Goal: Task Accomplishment & Management: Manage account settings

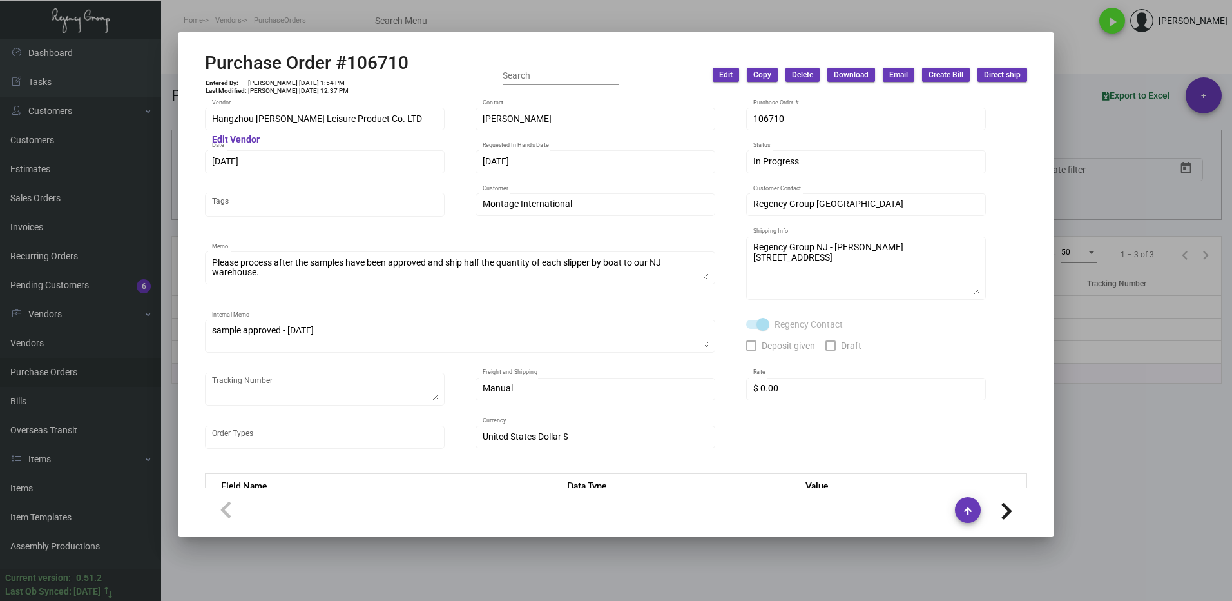
scroll to position [719, 0]
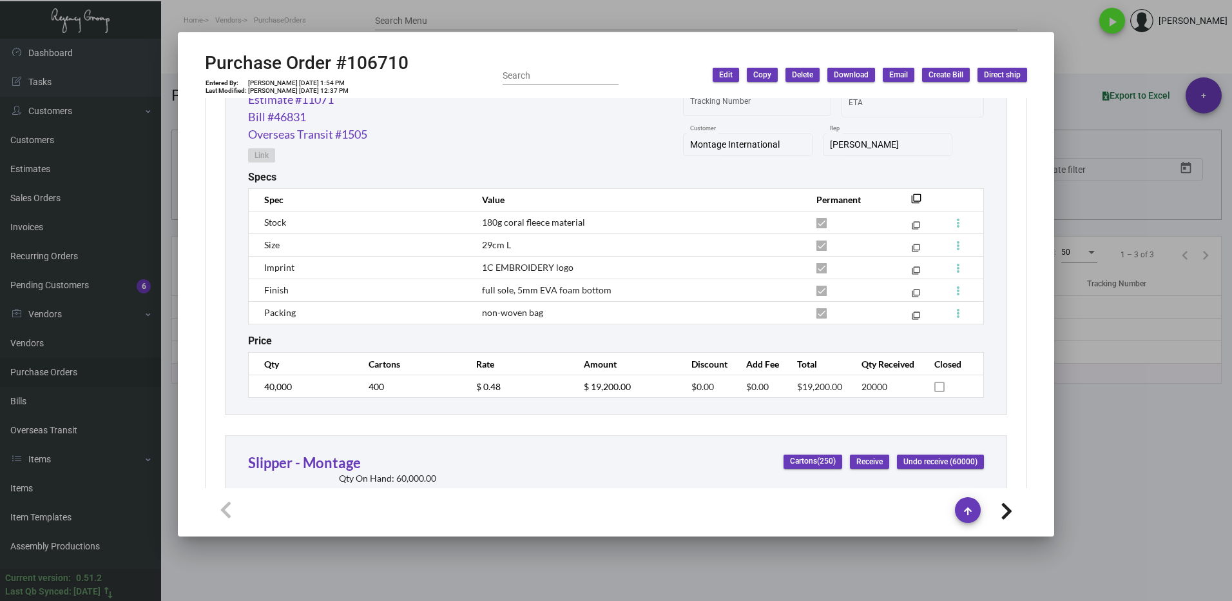
click at [1092, 451] on div at bounding box center [616, 300] width 1232 height 601
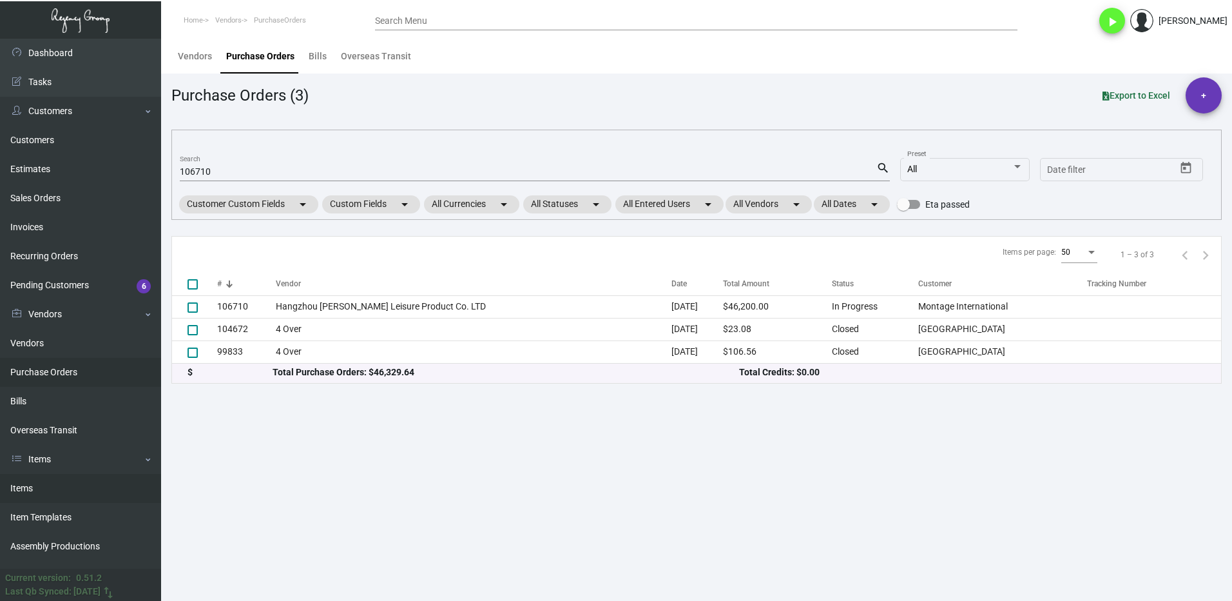
click at [15, 493] on link "Items" at bounding box center [80, 488] width 161 height 29
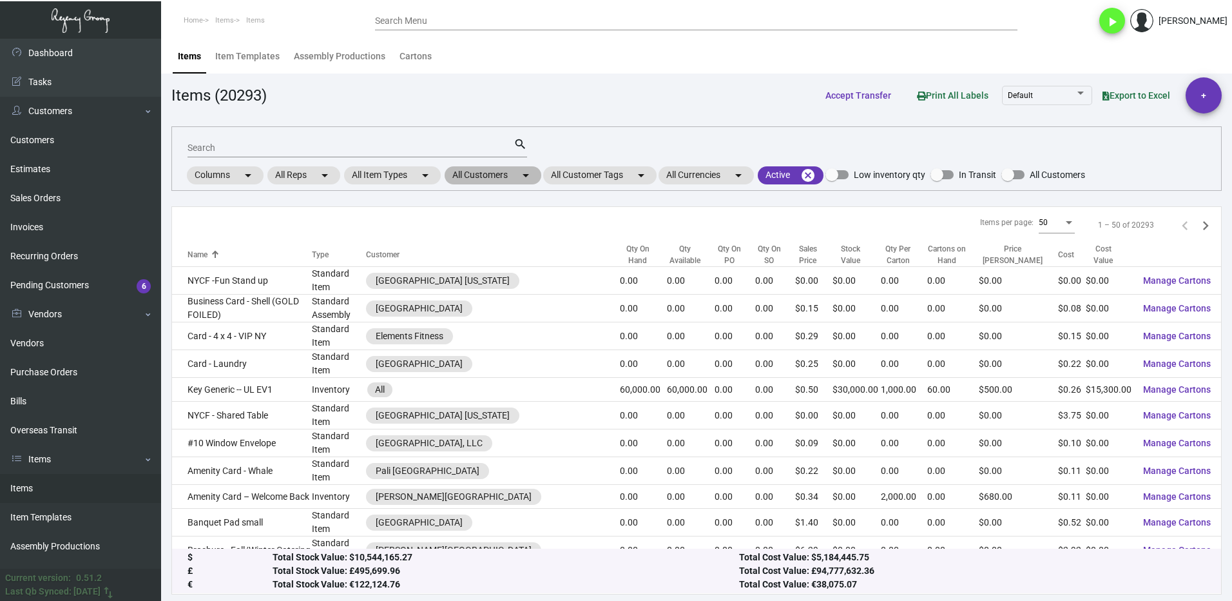
click at [478, 178] on mat-chip "All Customers arrow_drop_down" at bounding box center [493, 175] width 97 height 18
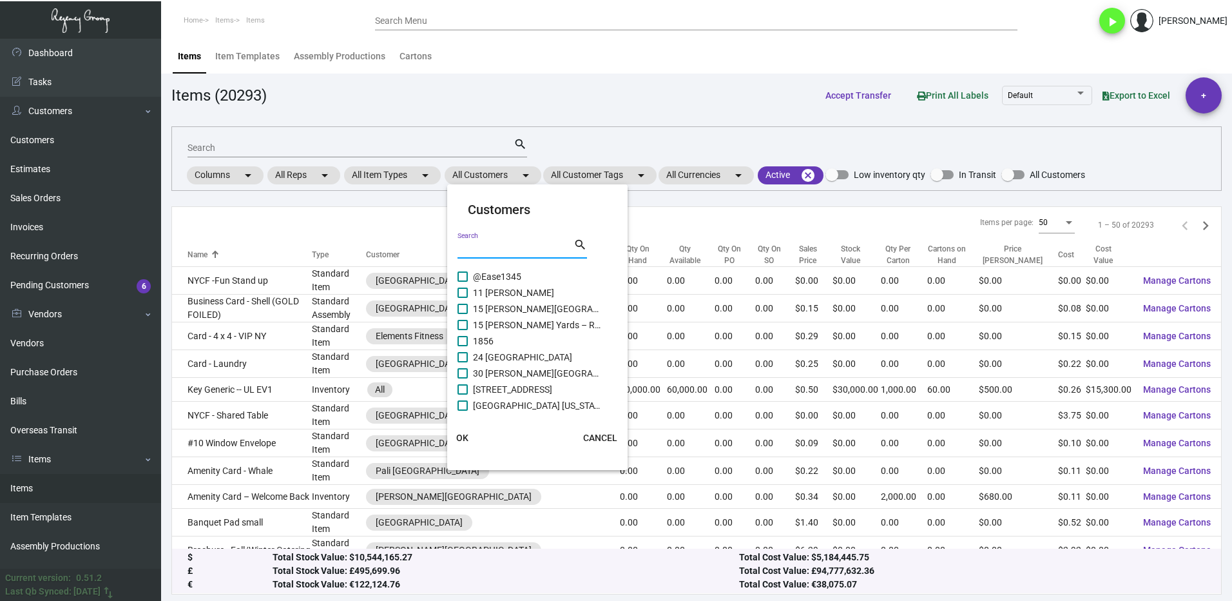
click at [486, 248] on input "Search" at bounding box center [516, 249] width 116 height 10
type input "thompso"
click at [476, 360] on span "[PERSON_NAME][GEOGRAPHIC_DATA]" at bounding box center [537, 356] width 129 height 15
click at [463, 362] on input "[PERSON_NAME][GEOGRAPHIC_DATA]" at bounding box center [462, 362] width 1 height 1
checkbox input "true"
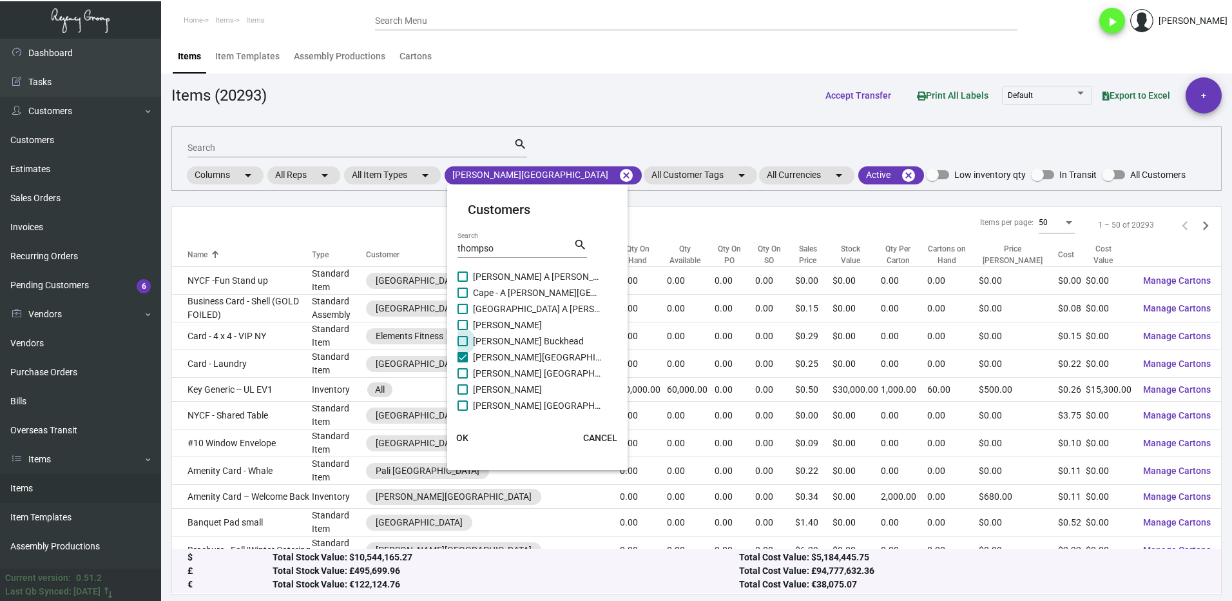
click at [473, 343] on span "[PERSON_NAME] Buckhead" at bounding box center [537, 340] width 129 height 15
click at [463, 346] on input "[PERSON_NAME] Buckhead" at bounding box center [462, 346] width 1 height 1
checkbox input "true"
drag, startPoint x: 475, startPoint y: 368, endPoint x: 479, endPoint y: 402, distance: 34.4
click at [475, 369] on span "[PERSON_NAME] [GEOGRAPHIC_DATA]" at bounding box center [537, 372] width 129 height 15
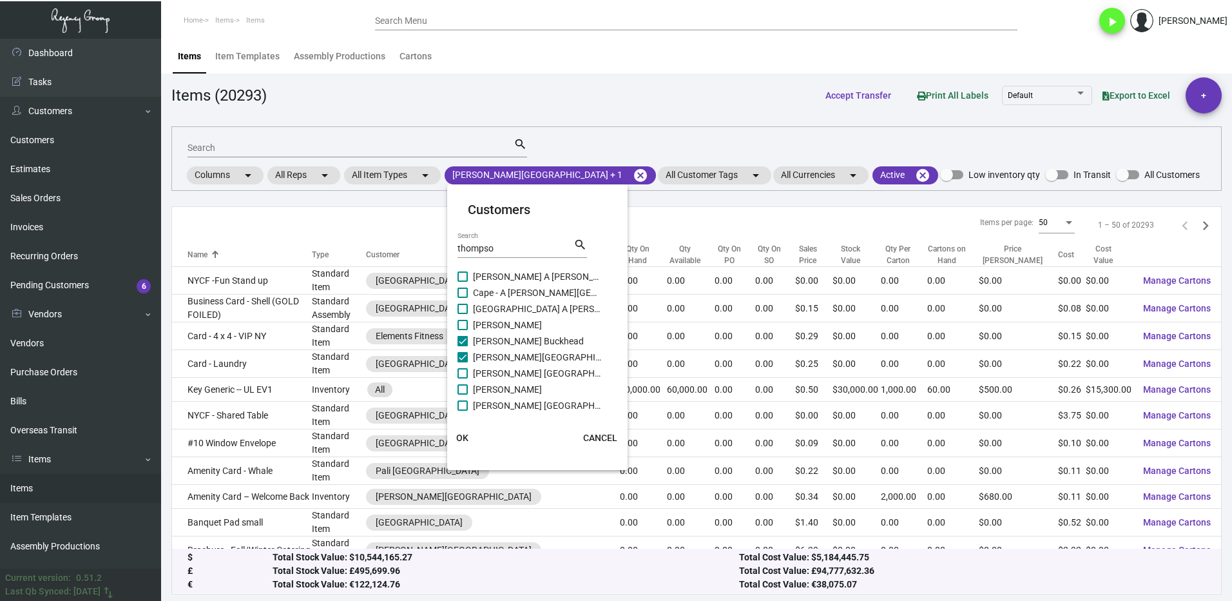
click at [463, 378] on input "[PERSON_NAME] [GEOGRAPHIC_DATA]" at bounding box center [462, 378] width 1 height 1
checkbox input "true"
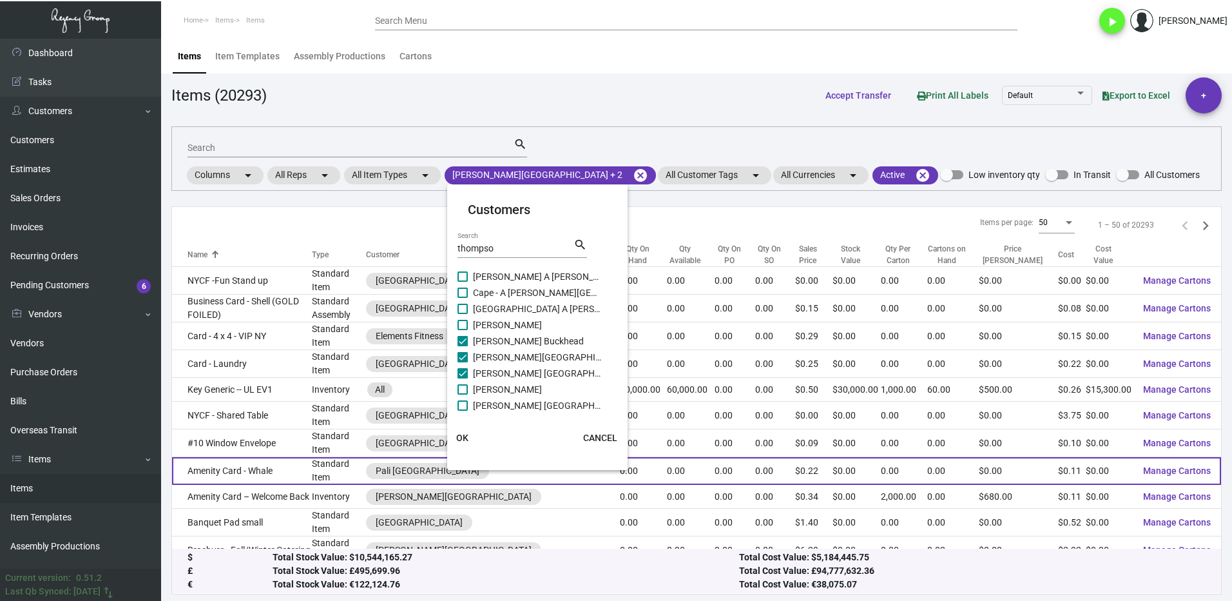
click at [465, 444] on button "OK" at bounding box center [462, 437] width 41 height 23
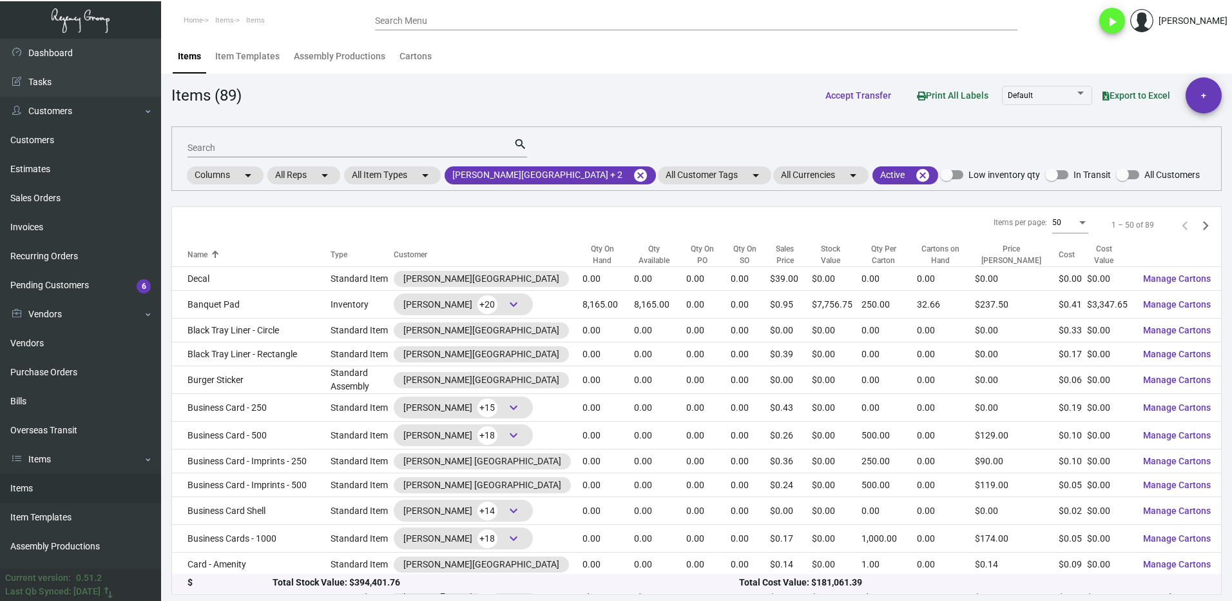
click at [224, 148] on input "Search" at bounding box center [351, 148] width 326 height 10
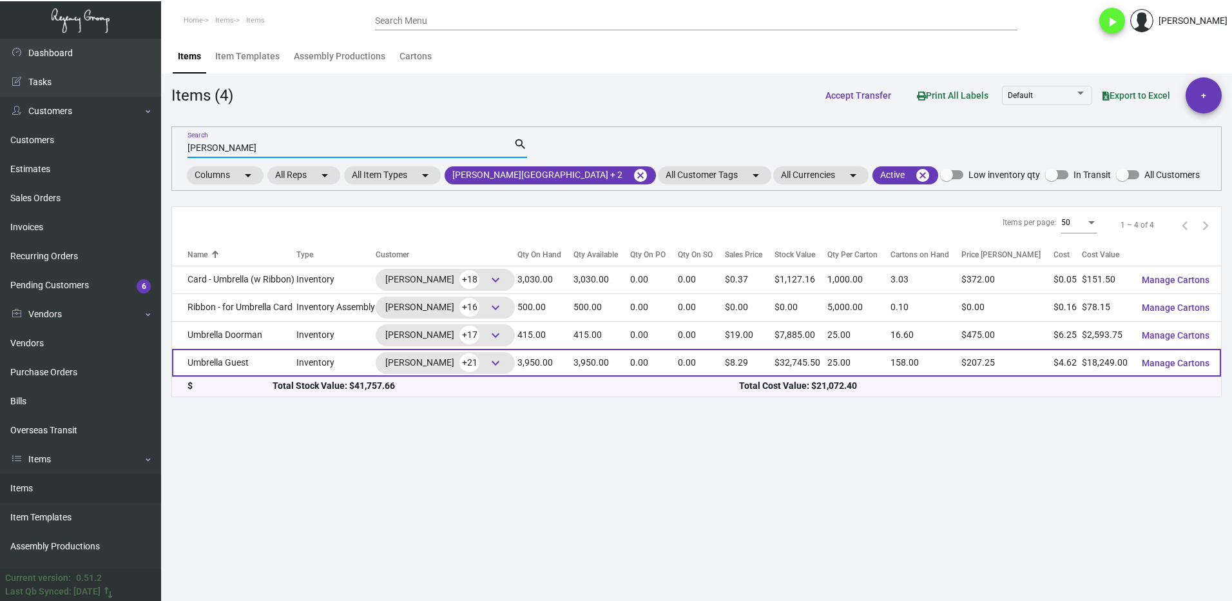
type input "[PERSON_NAME]"
click at [263, 358] on td "Umbrella Guest" at bounding box center [234, 363] width 124 height 28
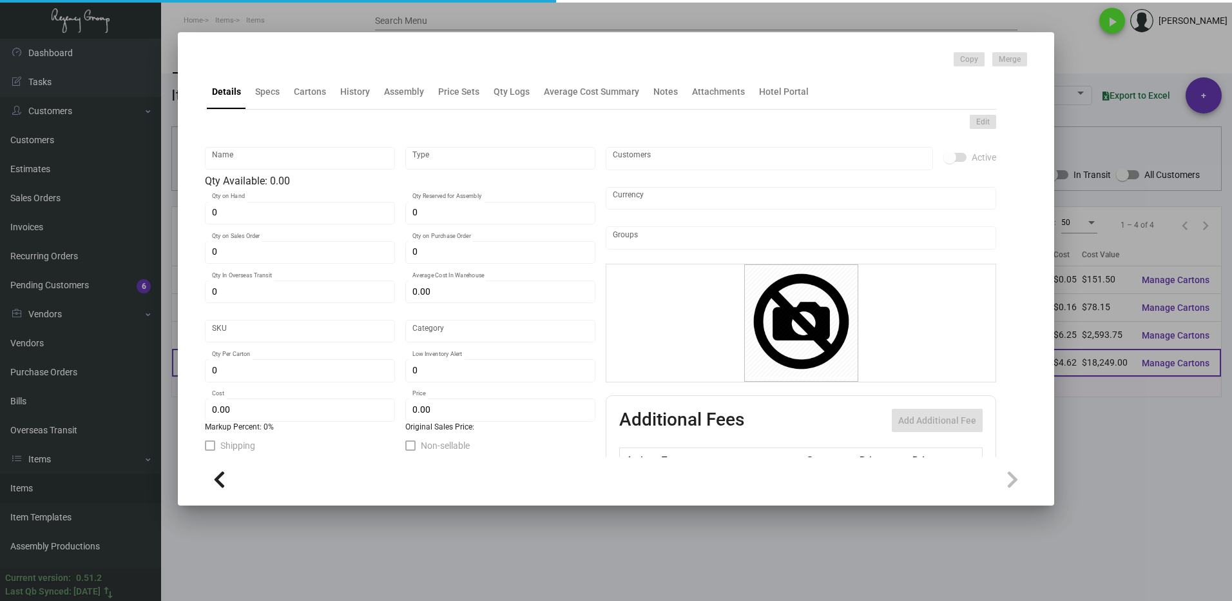
type input "Umbrella Guest"
type input "Inventory"
type input "3,950"
type input "2,600"
type input "$ 88.25"
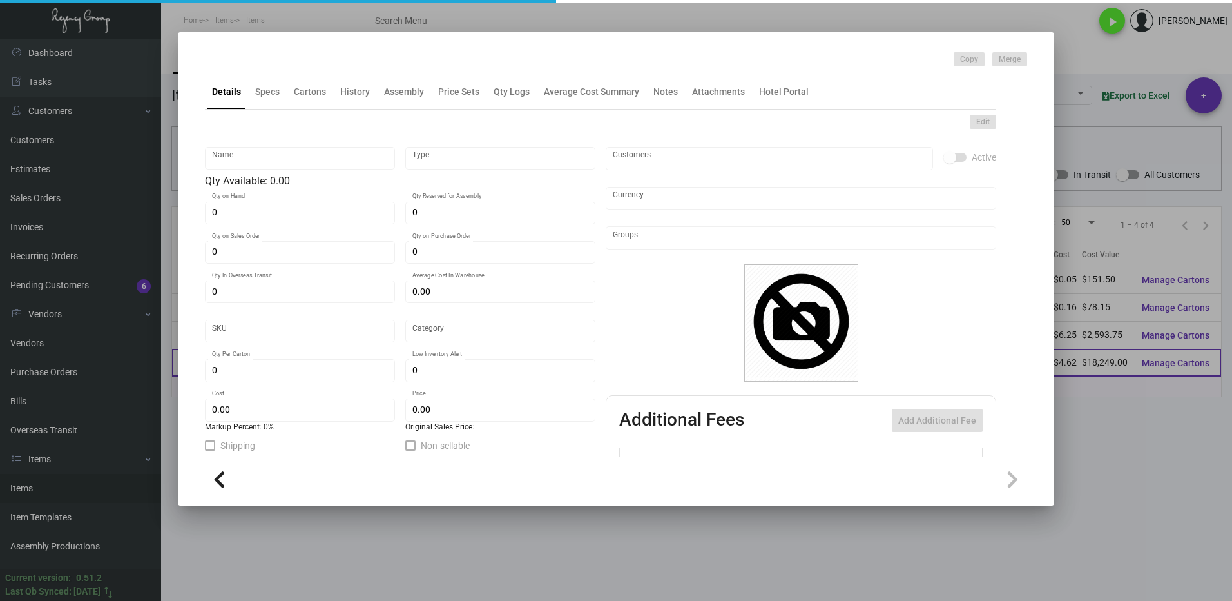
type input "3166"
type input "Standard"
type input "25"
type input "500"
type input "$ 4.62"
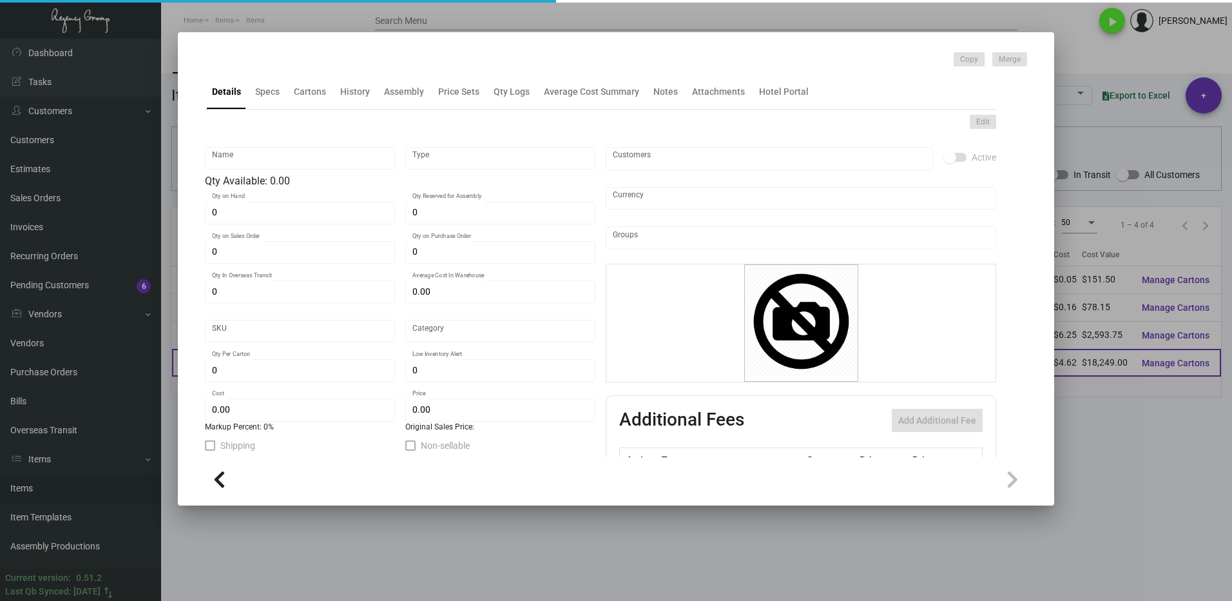
type input "$ 8.29"
type textarea "Umbrella: size 24” when closed, 8 panel square shape umbrella as attached style…"
checkbox input "true"
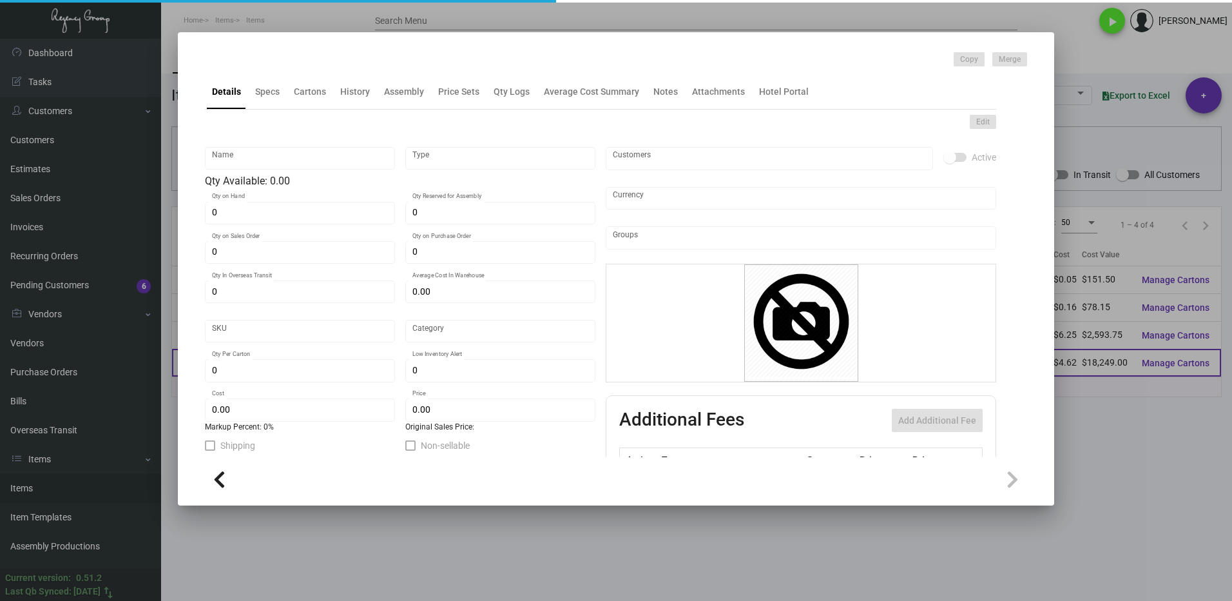
type input "United States Dollar $"
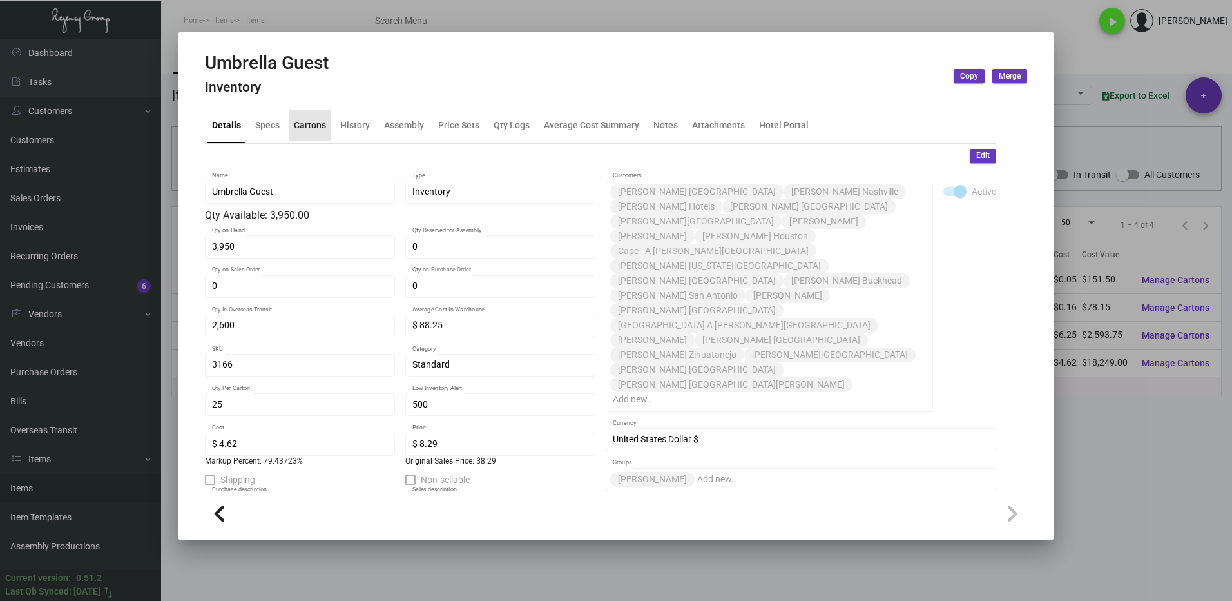
click at [300, 131] on div "Cartons" at bounding box center [310, 126] width 32 height 14
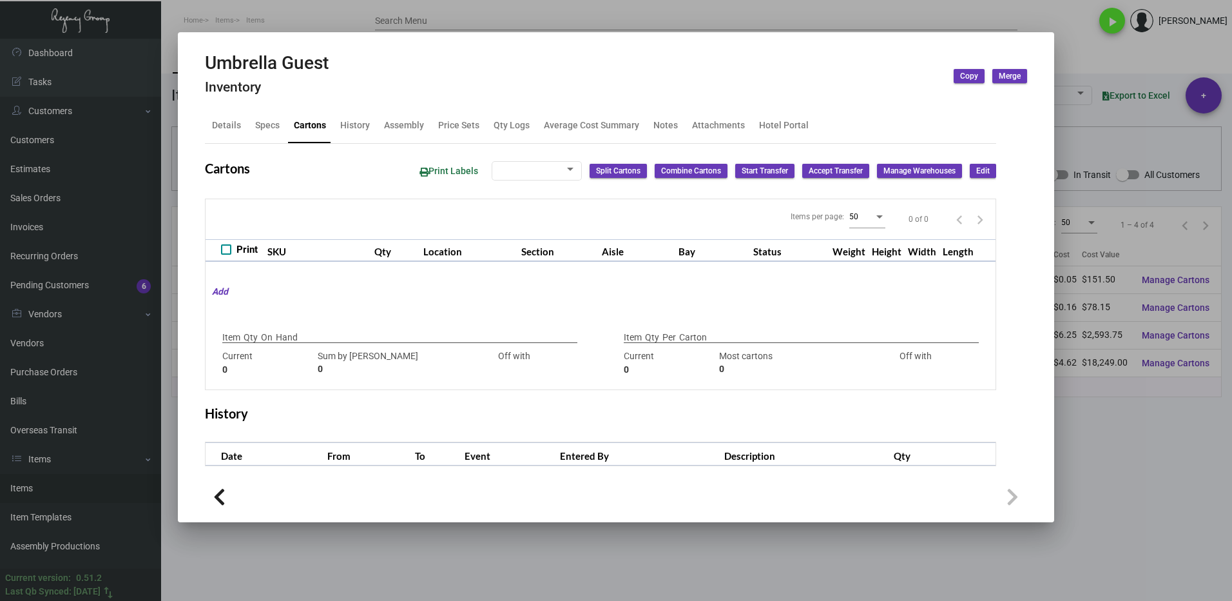
type input "3,950"
type input "5050"
type input "-1100"
type input "25"
type input "4000"
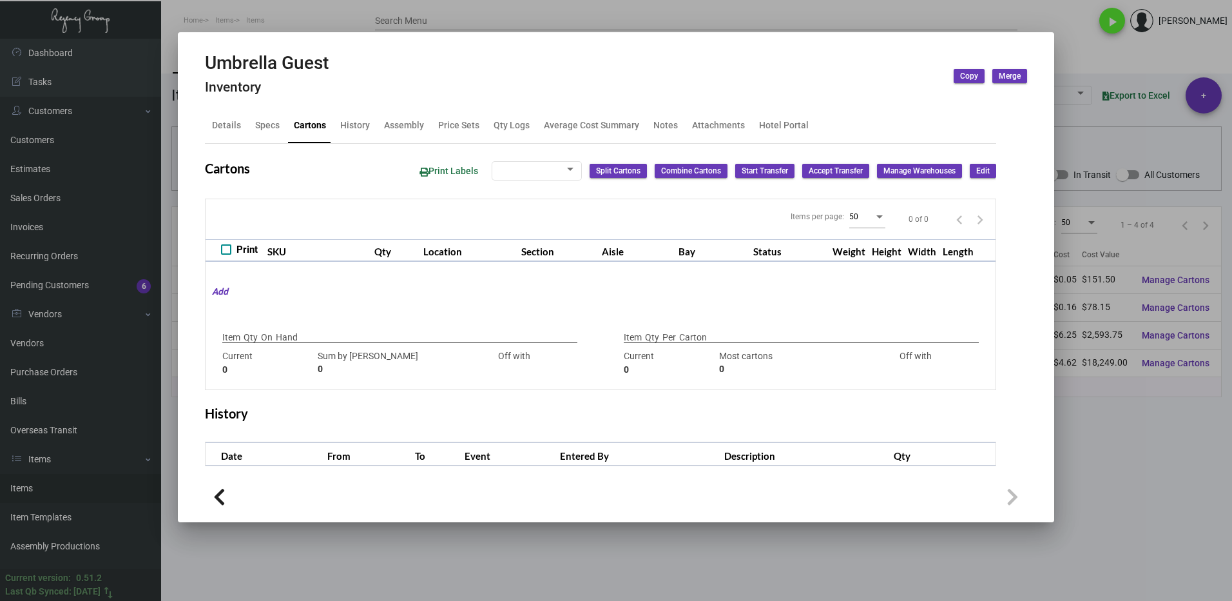
type input "-3975"
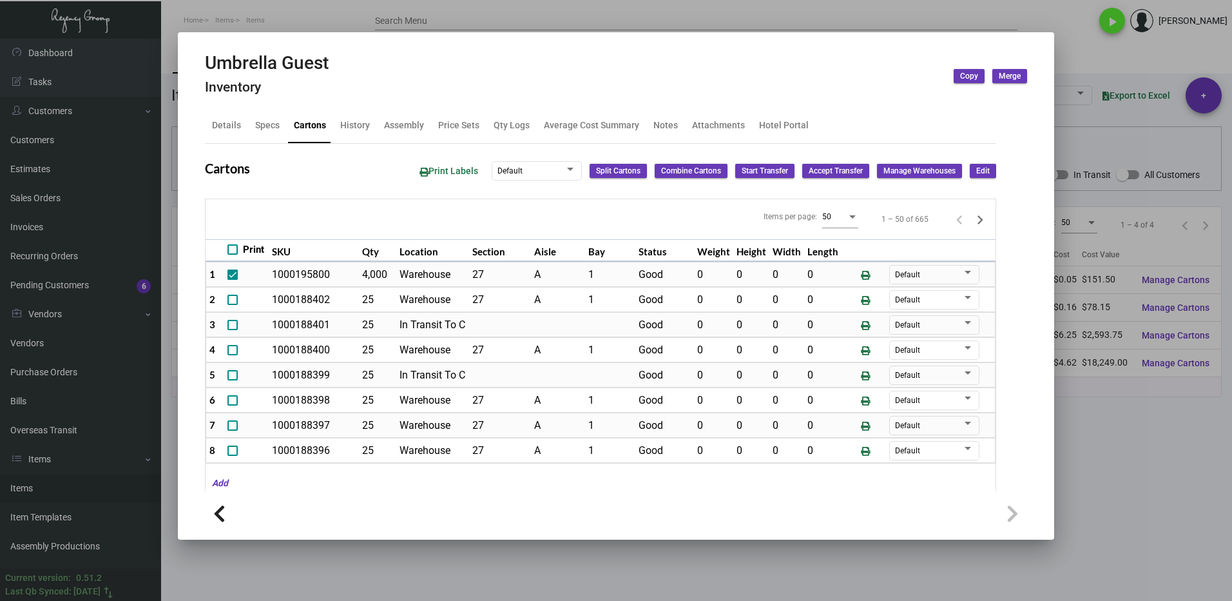
click at [971, 220] on icon "Next page" at bounding box center [980, 220] width 18 height 18
checkbox input "false"
type input "0"
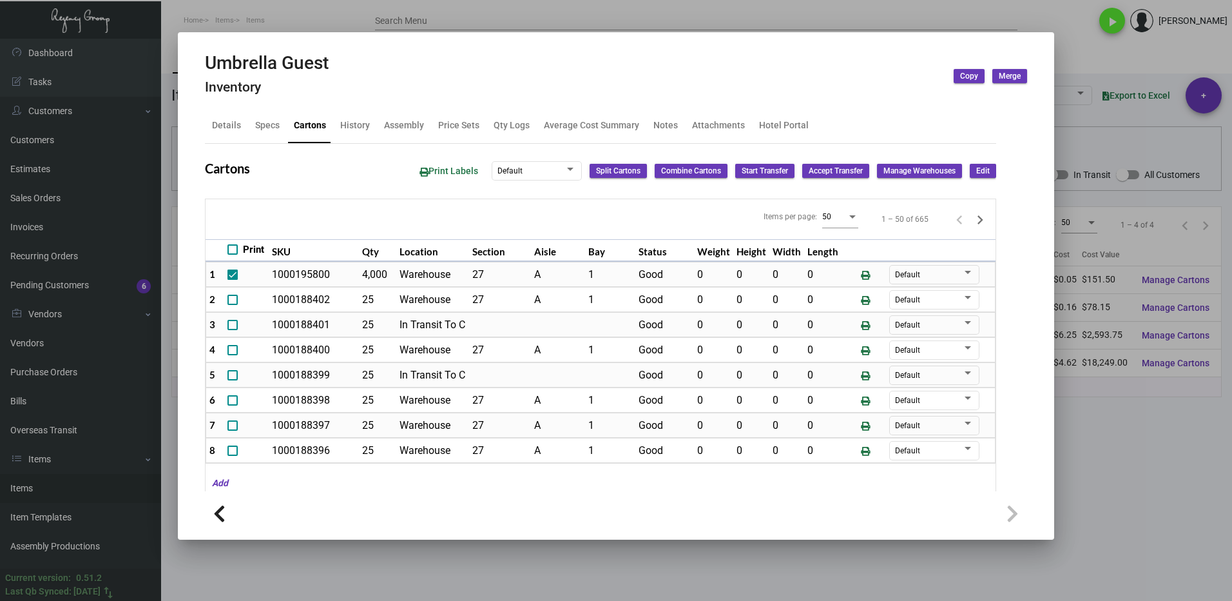
type input "0"
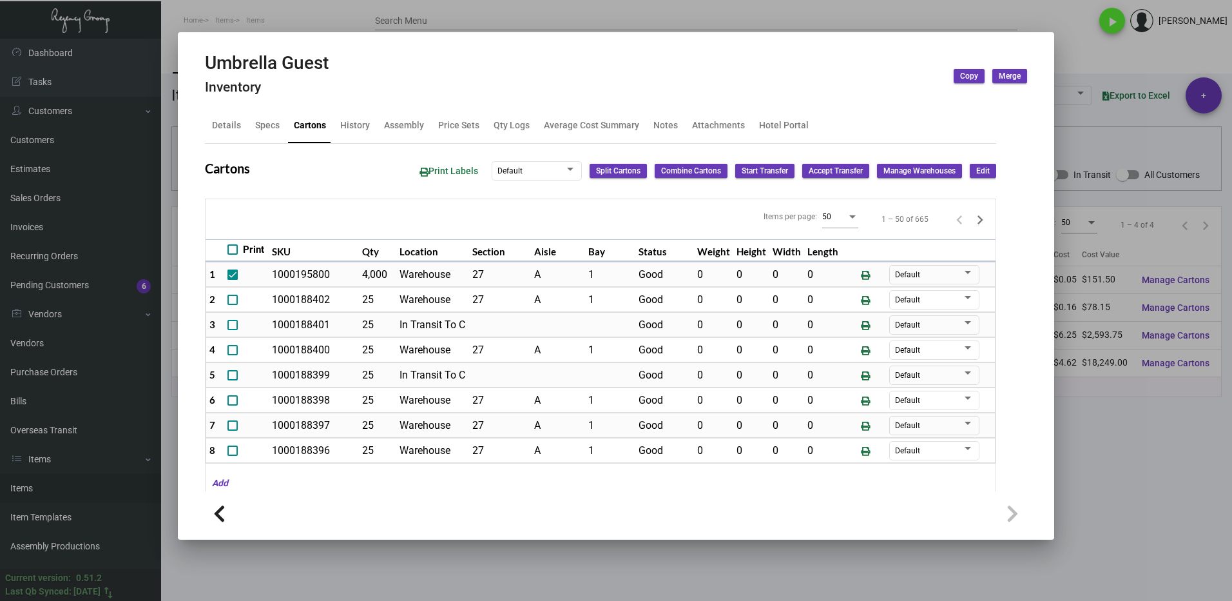
type input "0"
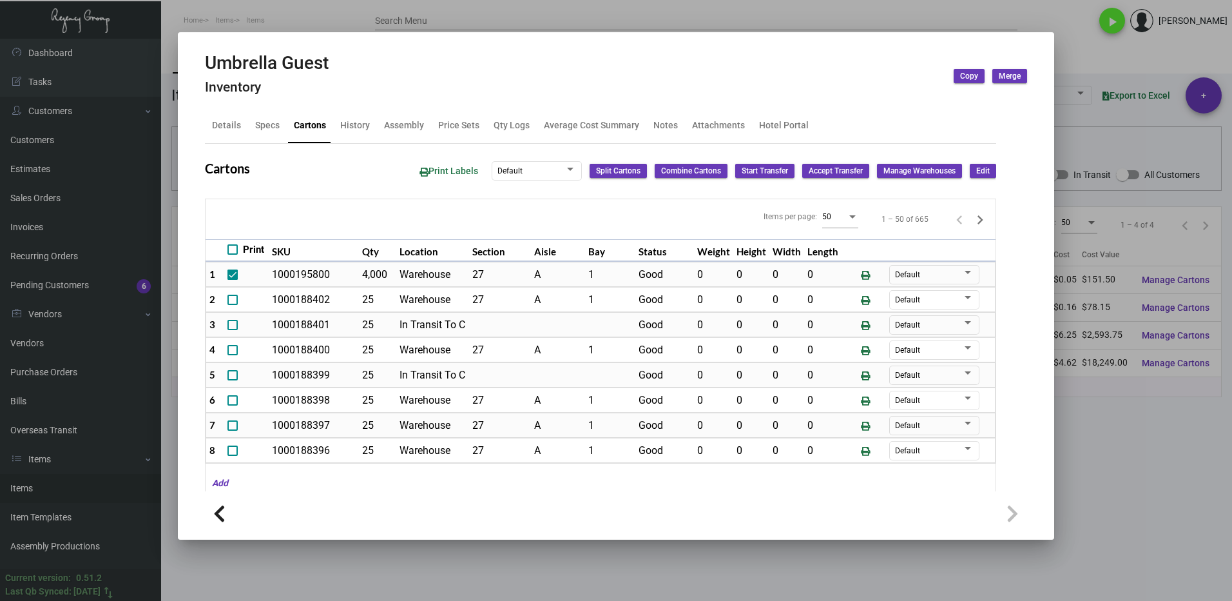
type input "0"
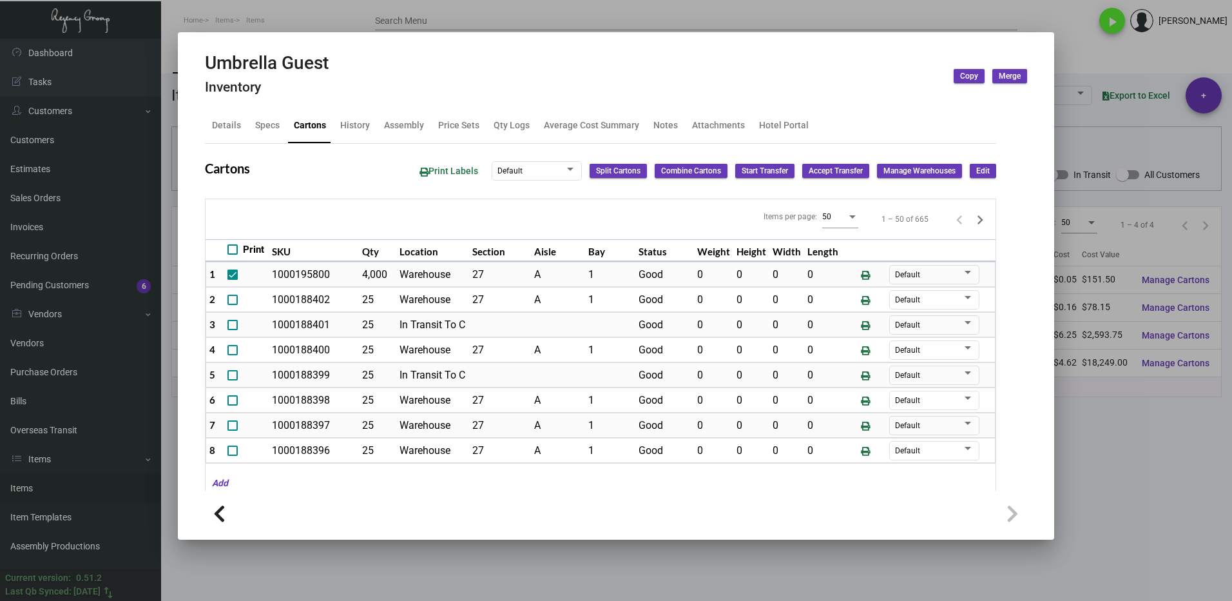
type input "0"
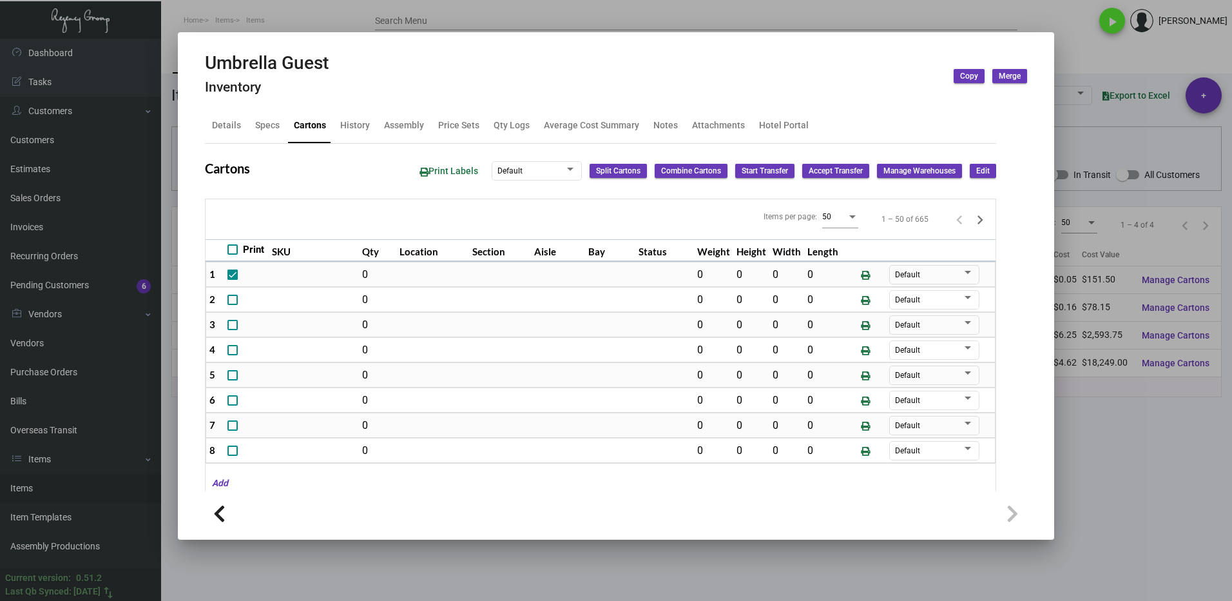
type input "0"
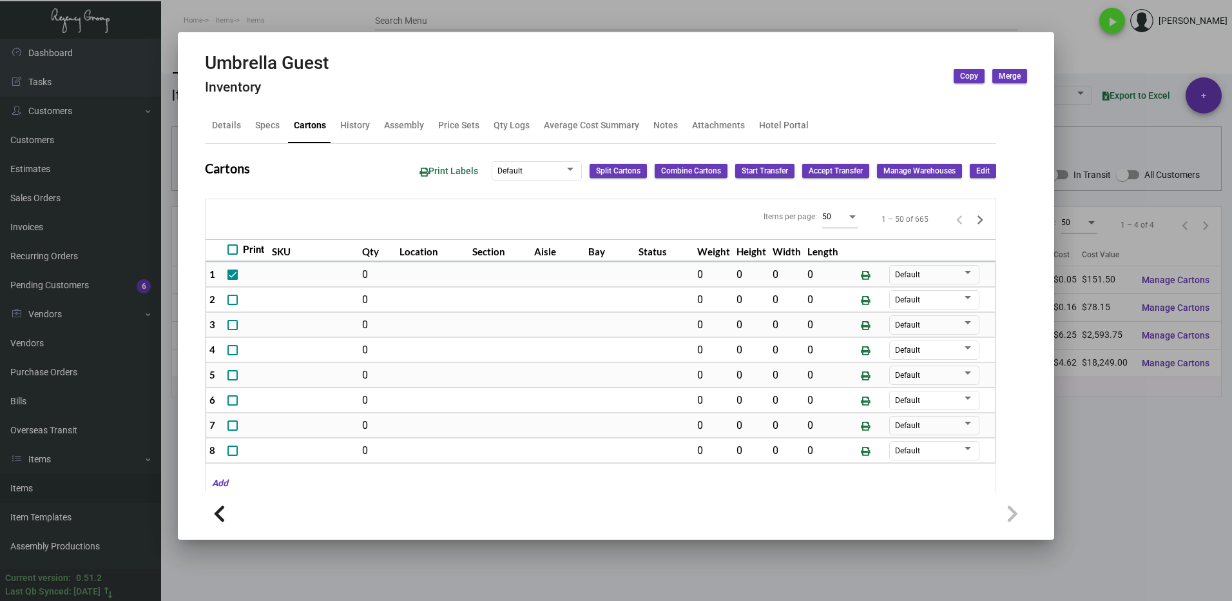
type input "0"
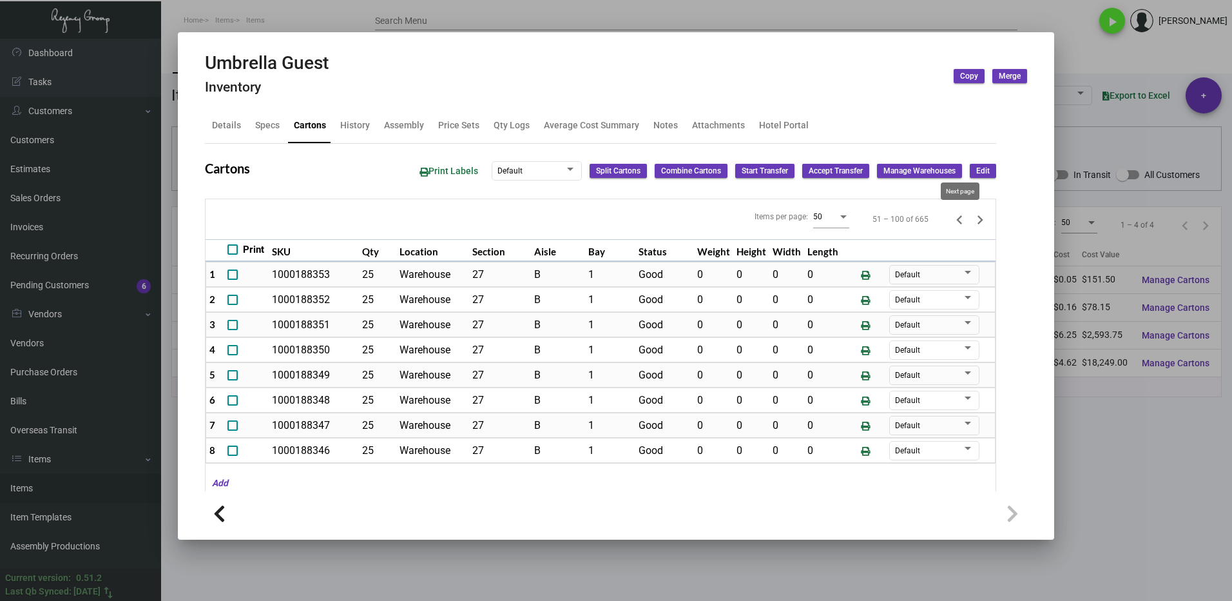
click at [978, 218] on icon "Next page" at bounding box center [981, 219] width 6 height 9
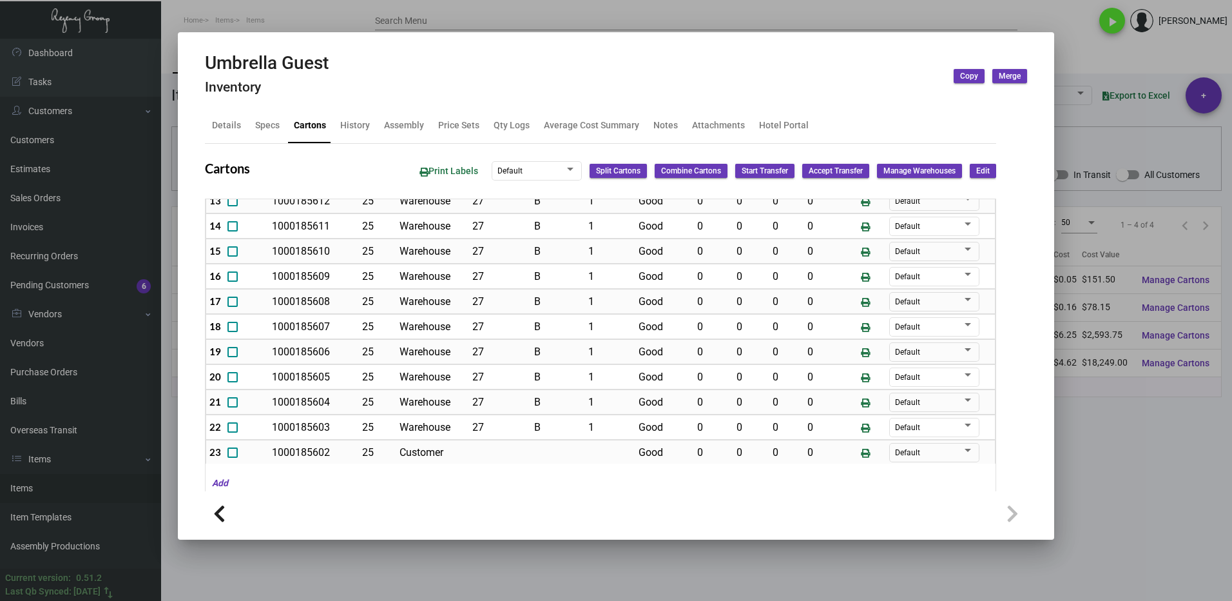
scroll to position [222, 0]
click at [1159, 494] on div at bounding box center [616, 300] width 1232 height 601
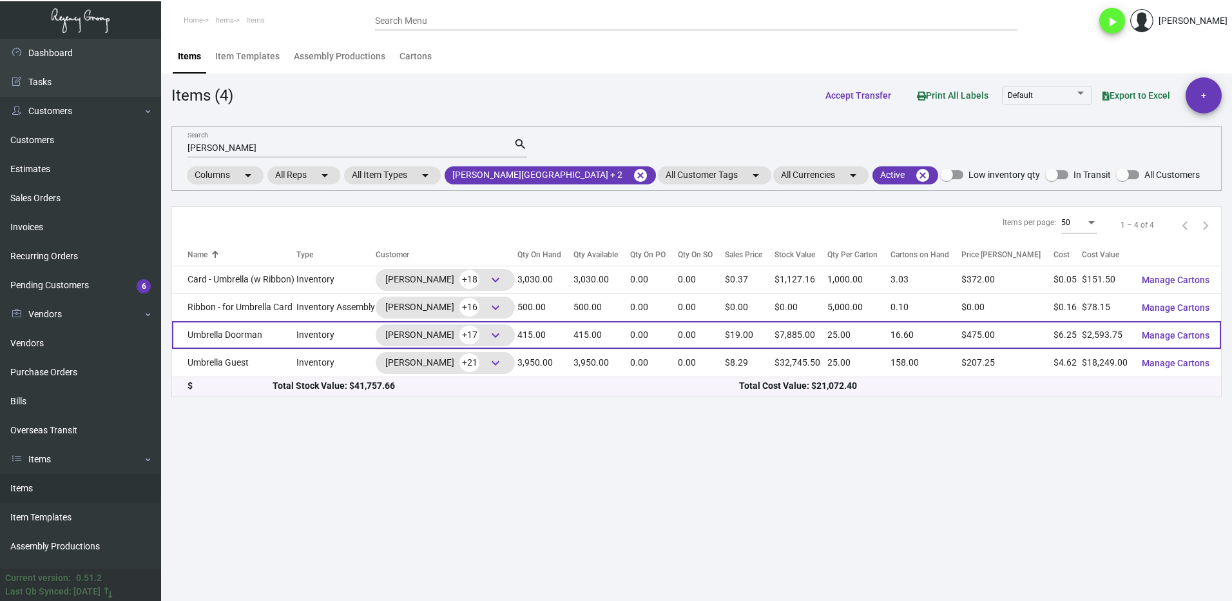
click at [269, 336] on td "Umbrella Doorman" at bounding box center [234, 335] width 124 height 28
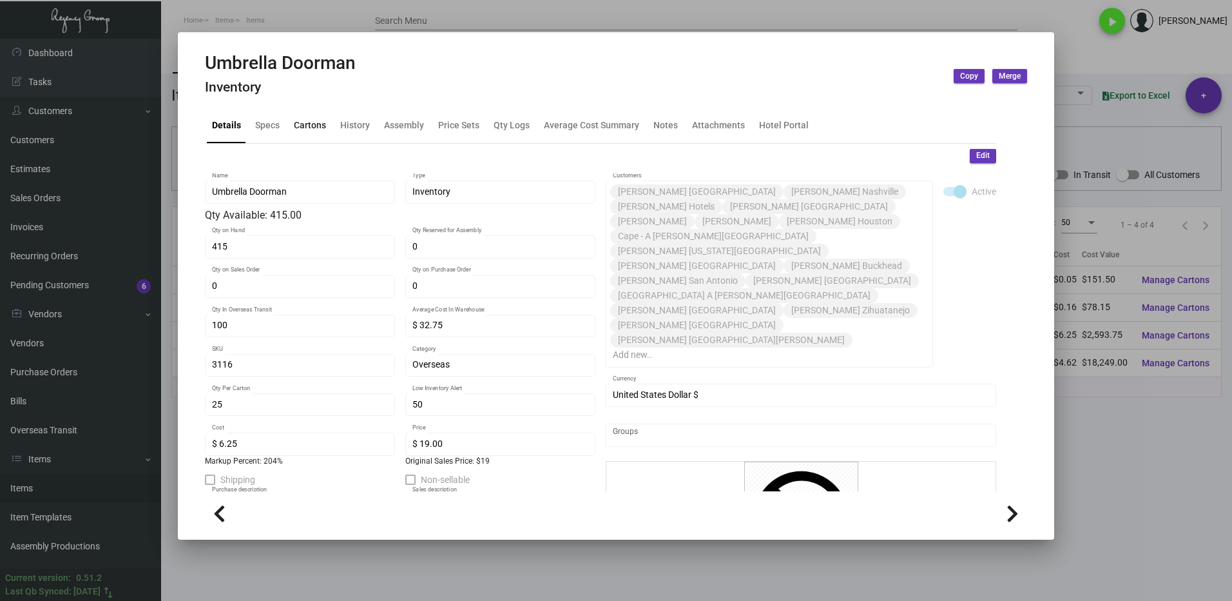
click at [307, 123] on div "Cartons" at bounding box center [310, 126] width 32 height 14
